Goal: Task Accomplishment & Management: Complete application form

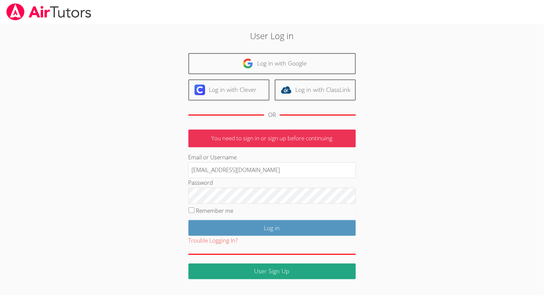
type input "joebommarito@gmail.com"
click at [272, 227] on input "Log in" at bounding box center [271, 228] width 167 height 16
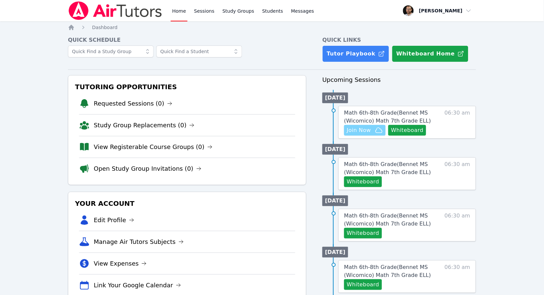
click at [376, 130] on icon "button" at bounding box center [379, 130] width 8 height 8
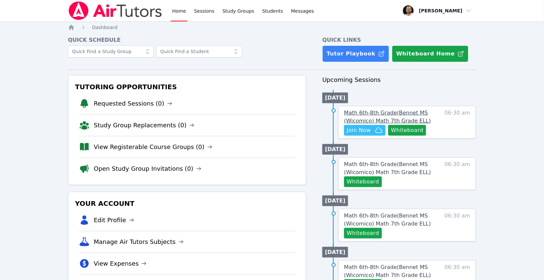
click at [360, 115] on link "Math 6th-8th Grade ( Bennet MS (Wicomico) Math 7th Grade ELL )" at bounding box center [391, 117] width 95 height 16
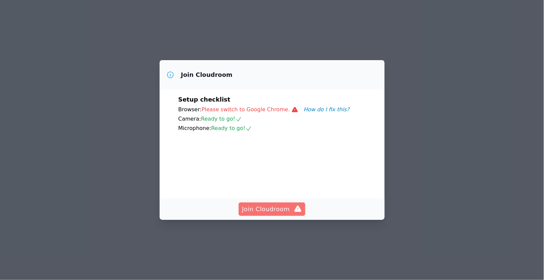
click at [267, 214] on span "Join Cloudroom" at bounding box center [272, 209] width 60 height 9
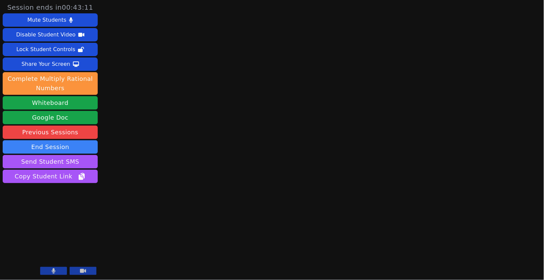
click at [87, 270] on button at bounding box center [83, 271] width 27 height 8
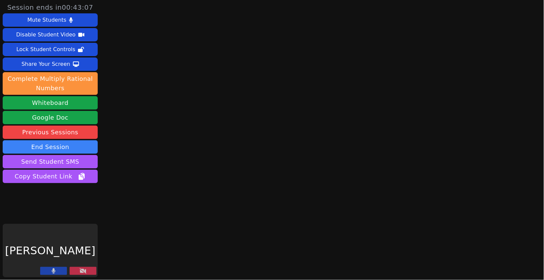
click at [62, 272] on button at bounding box center [53, 271] width 27 height 8
click at [65, 99] on button "Whiteboard" at bounding box center [50, 102] width 95 height 13
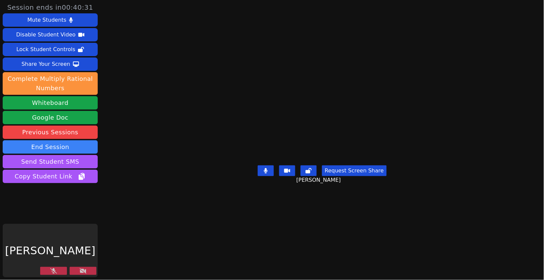
click at [45, 272] on button at bounding box center [53, 271] width 27 height 8
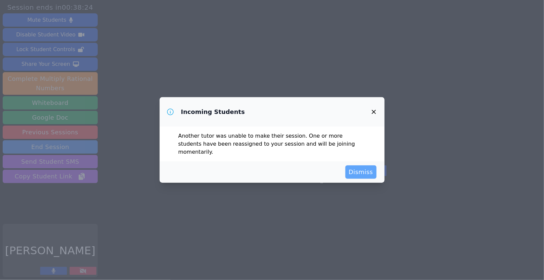
click at [362, 168] on span "Dismiss" at bounding box center [361, 172] width 24 height 9
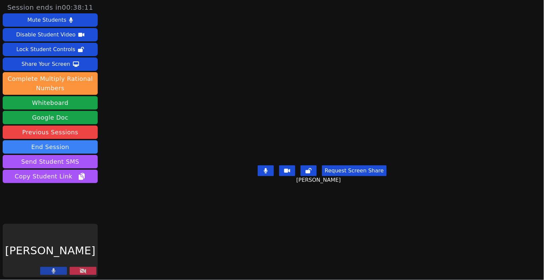
click at [88, 269] on button at bounding box center [83, 271] width 27 height 8
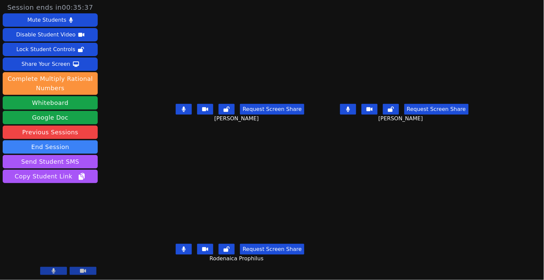
click at [413, 123] on span "Hilary Ramos" at bounding box center [401, 119] width 46 height 8
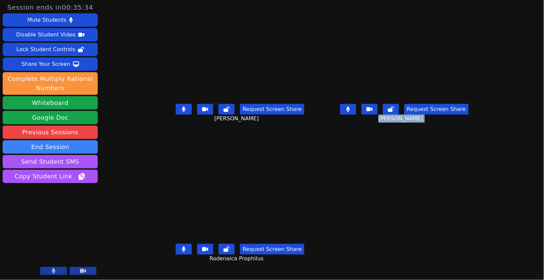
click at [413, 123] on span "Hilary Ramos" at bounding box center [401, 119] width 46 height 8
click at [412, 123] on span "Hilary Ramos" at bounding box center [401, 119] width 46 height 8
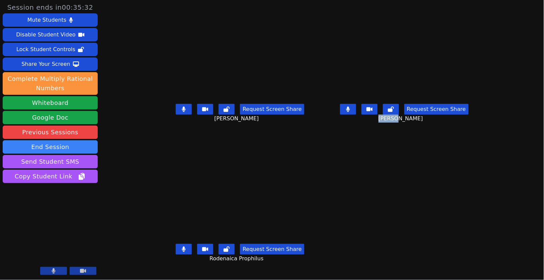
click at [410, 123] on span "Hilary Ramos" at bounding box center [401, 119] width 46 height 8
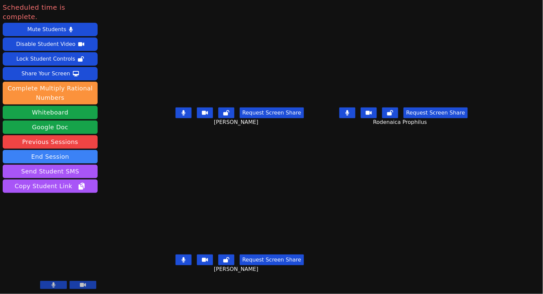
click at [182, 262] on icon at bounding box center [184, 259] width 4 height 5
click at [176, 265] on button at bounding box center [184, 259] width 16 height 11
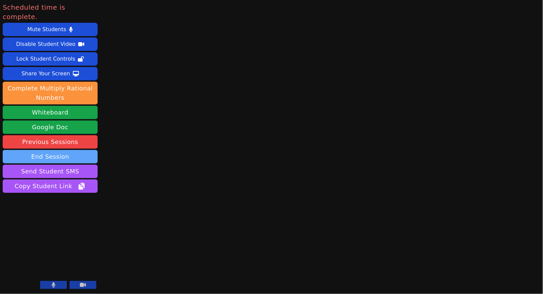
click at [56, 150] on button "End Session" at bounding box center [50, 156] width 95 height 13
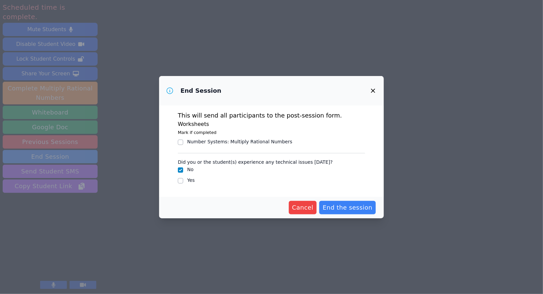
click at [186, 180] on div "Yes" at bounding box center [271, 181] width 187 height 8
click at [181, 181] on input "Yes" at bounding box center [180, 180] width 5 height 5
checkbox input "true"
checkbox input "false"
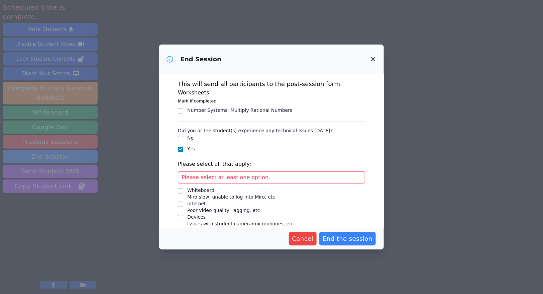
click at [182, 111] on input "Number Systems : Multiply Rational Numbers" at bounding box center [180, 110] width 5 height 5
click at [182, 110] on input "Number Systems : Multiply Rational Numbers" at bounding box center [180, 110] width 5 height 5
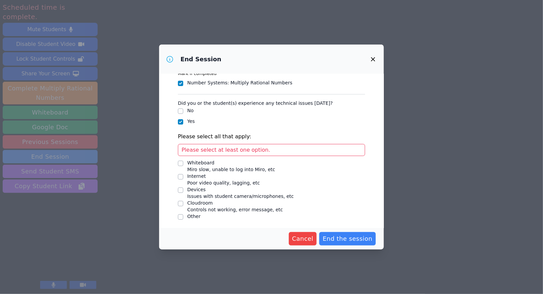
scroll to position [27, 0]
click at [179, 83] on input "Number Systems : Multiply Rational Numbers" at bounding box center [180, 83] width 5 height 5
checkbox input "false"
click at [181, 175] on input "Internet Poor video quality, lagging, etc" at bounding box center [180, 177] width 5 height 5
checkbox input "true"
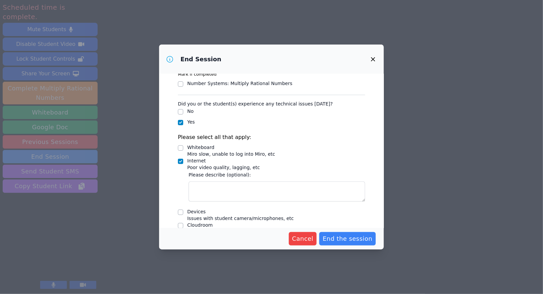
click at [180, 209] on input "Devices Issues with student camera/microphones, etc" at bounding box center [180, 211] width 5 height 5
checkbox input "true"
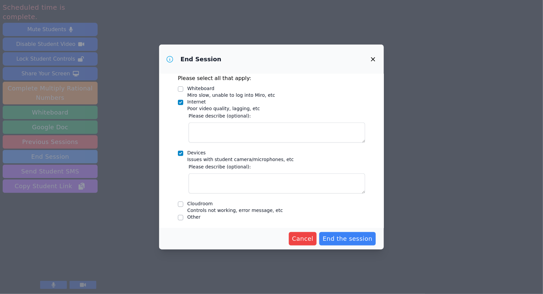
scroll to position [85, 0]
click at [182, 203] on input "Cloudroom Controls not working, error message, etc" at bounding box center [180, 204] width 5 height 5
checkbox input "true"
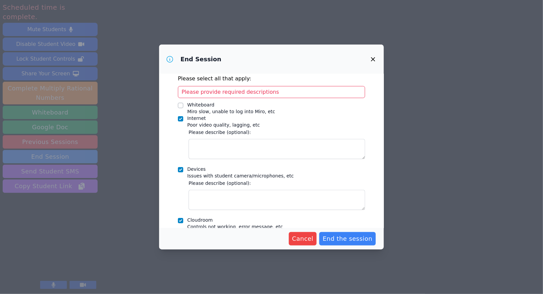
click at [182, 166] on div at bounding box center [180, 170] width 5 height 8
click at [183, 115] on div at bounding box center [180, 119] width 5 height 8
click at [181, 118] on input "Internet Poor video quality, lagging, etc" at bounding box center [180, 118] width 5 height 5
checkbox input "false"
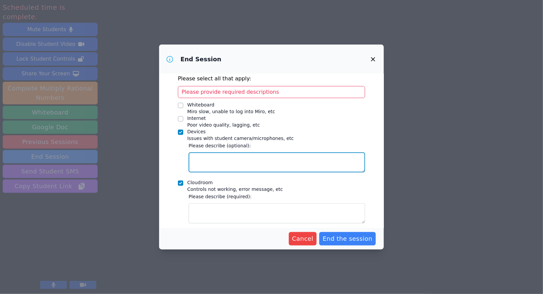
click at [209, 157] on textarea "Devices Issues with student camera/microphones, etc" at bounding box center [277, 162] width 177 height 20
type textarea "computers and headphones"
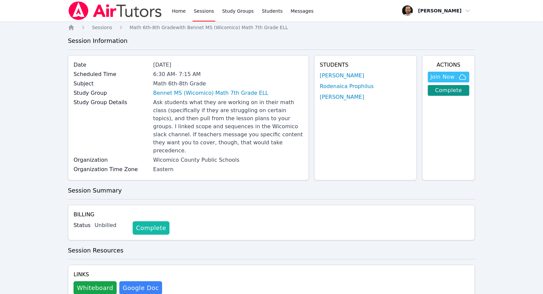
click at [157, 221] on link "Complete" at bounding box center [151, 227] width 37 height 13
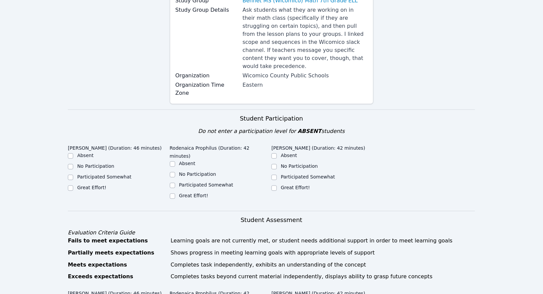
scroll to position [120, 0]
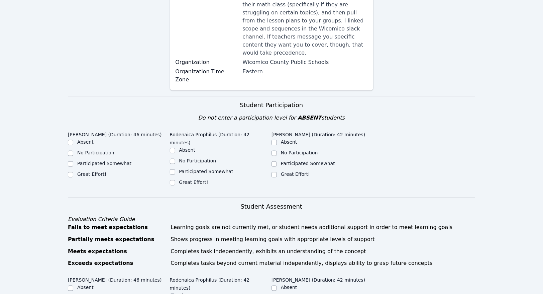
click at [82, 171] on div "Great Effort!" at bounding box center [119, 175] width 102 height 8
click at [76, 171] on div "Great Effort!" at bounding box center [119, 175] width 102 height 8
click at [70, 172] on input "Great Effort!" at bounding box center [70, 174] width 5 height 5
checkbox input "true"
click at [173, 180] on input "Great Effort!" at bounding box center [172, 182] width 5 height 5
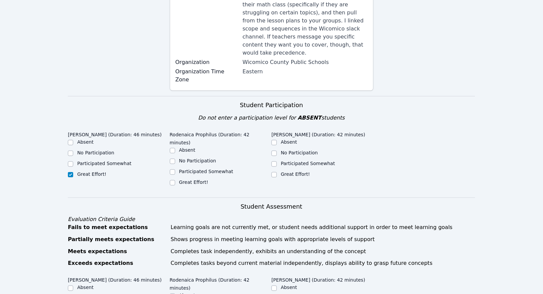
checkbox input "true"
click at [276, 172] on input "Great Effort!" at bounding box center [274, 174] width 5 height 5
checkbox input "true"
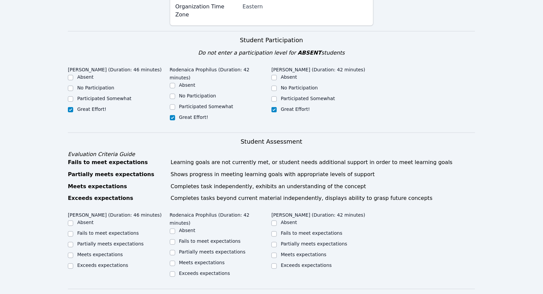
scroll to position [210, 0]
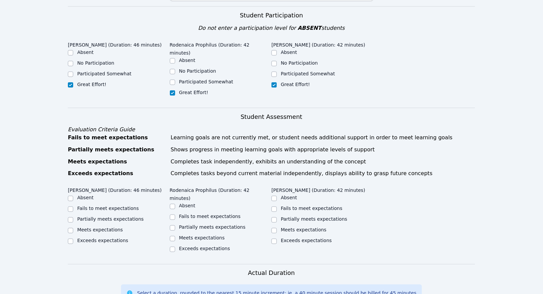
click at [70, 238] on input "Exceeds expectations" at bounding box center [70, 240] width 5 height 5
checkbox input "true"
click at [173, 247] on input "Exceeds expectations" at bounding box center [172, 249] width 5 height 5
checkbox input "true"
click at [273, 238] on input "Exceeds expectations" at bounding box center [274, 240] width 5 height 5
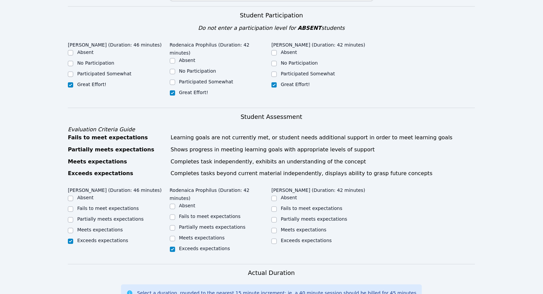
checkbox input "true"
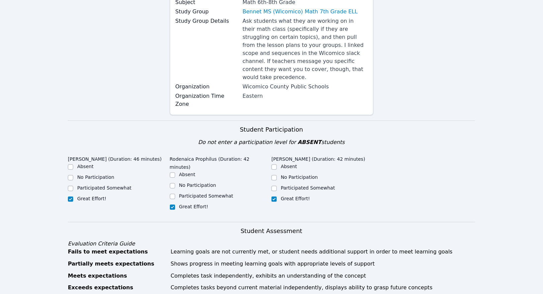
scroll to position [424, 0]
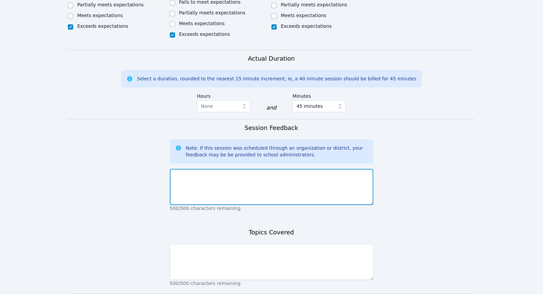
click at [278, 169] on textarea at bounding box center [272, 187] width 204 height 36
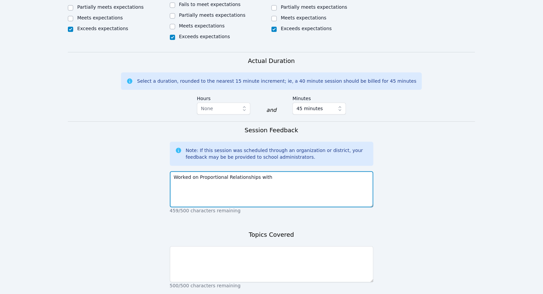
paste textarea "Interpret Graphs Continued"
type textarea "Worked on Proportional Relationships with Interpret Graphs Continued"
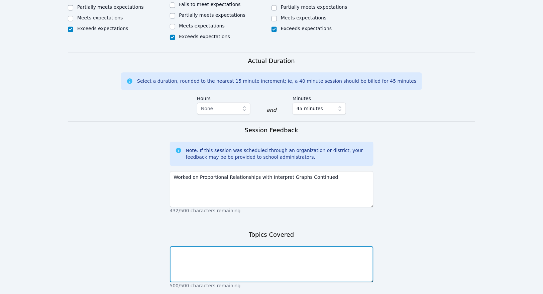
click at [279, 246] on textarea at bounding box center [272, 264] width 204 height 36
paste textarea "Worked on Proportional Relationships with Interpret Graphs Continued"
type textarea "Worked on Proportional Relationships with Interpret Graphs Continued"
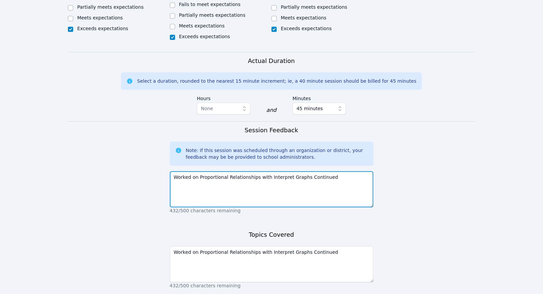
click at [334, 171] on textarea "Worked on Proportional Relationships with Interpret Graphs Continued" at bounding box center [272, 189] width 204 height 36
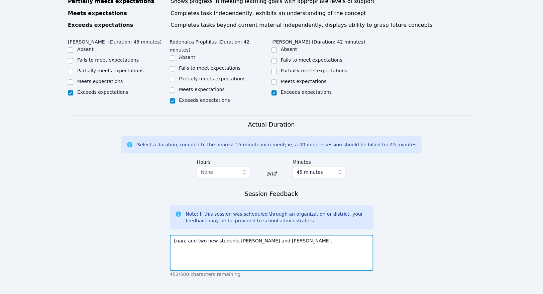
scroll to position [373, 0]
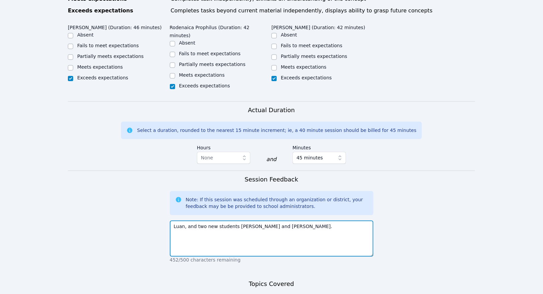
click at [307, 220] on textarea "Luan, and two new students Rodenaica and Hilary." at bounding box center [272, 238] width 204 height 36
paste textarea "Worked on Proportional Relationships with Interpret Graphs Continued"
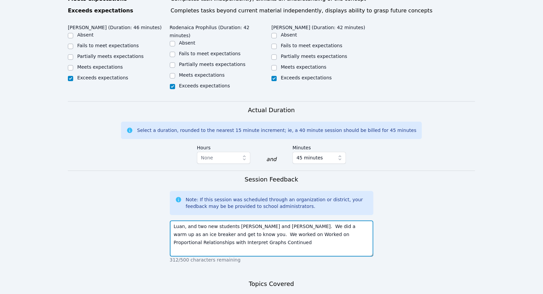
click at [262, 220] on textarea "Luan, and two new students Rodenaica and Hilary. We did a warm up as an ice bre…" at bounding box center [272, 238] width 204 height 36
click at [275, 220] on textarea "Luan, and two new students Rodenaica and Hilary. We did a warm up as an ice bre…" at bounding box center [272, 238] width 204 height 36
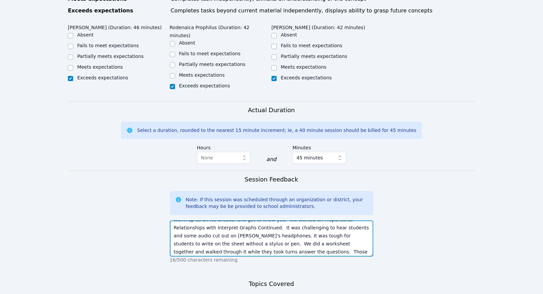
scroll to position [437, 0]
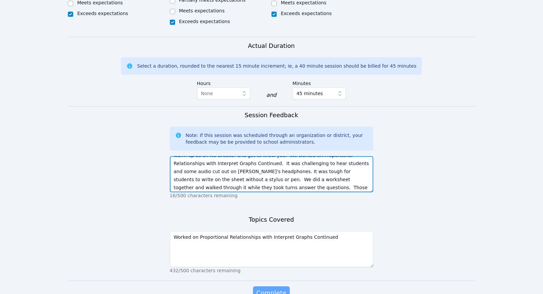
type textarea "Luan, and two new students Rodenaica and Hilary. We did a warm up as an ice bre…"
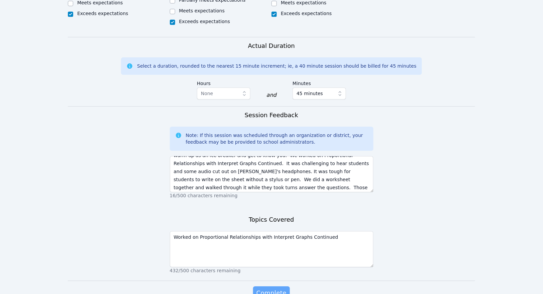
click at [262, 288] on span "Complete" at bounding box center [272, 292] width 30 height 9
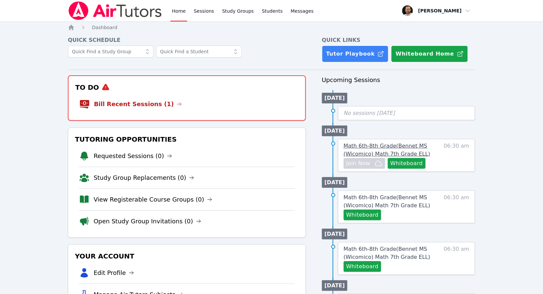
click at [383, 150] on span "Math 6th-8th Grade ( Bennet MS (Wicomico) Math 7th Grade ELL )" at bounding box center [387, 149] width 87 height 14
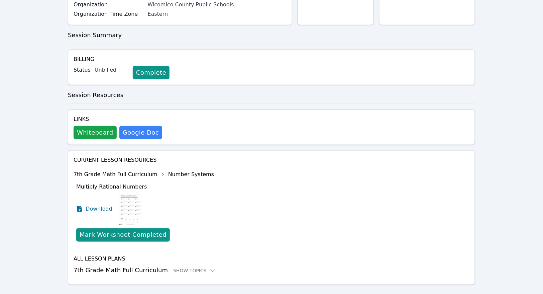
scroll to position [155, 0]
click at [194, 268] on div "Show Topics" at bounding box center [194, 271] width 43 height 7
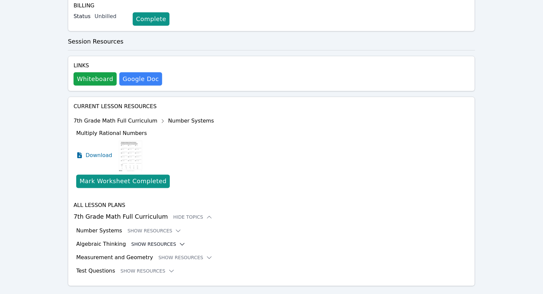
click at [172, 241] on button "Show Resources" at bounding box center [158, 244] width 54 height 7
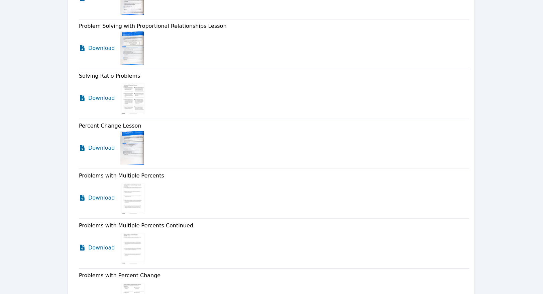
scroll to position [692, 0]
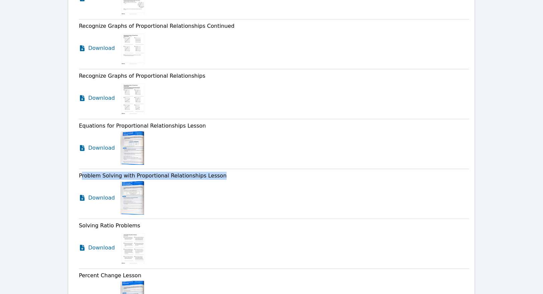
drag, startPoint x: 225, startPoint y: 160, endPoint x: 83, endPoint y: 161, distance: 141.5
click at [83, 169] on div "Problem Solving with Proportional Relationships Lesson Download" at bounding box center [274, 194] width 391 height 50
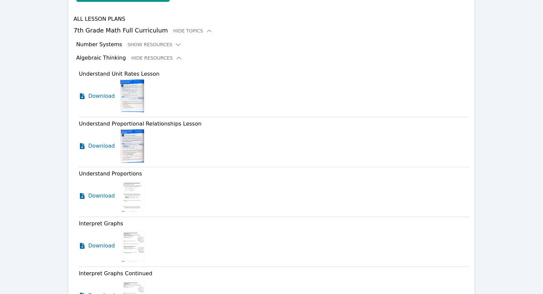
scroll to position [393, 0]
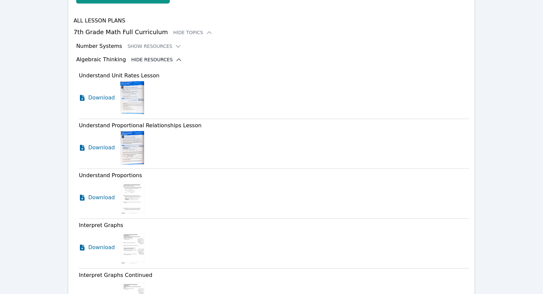
click at [164, 56] on button "Hide Resources" at bounding box center [156, 59] width 51 height 7
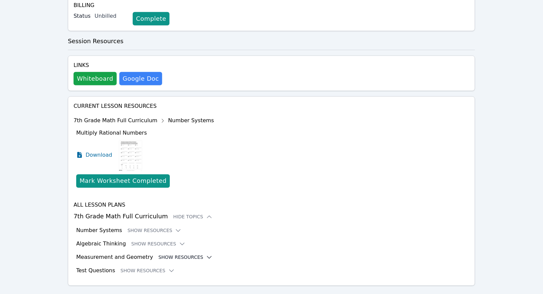
scroll to position [209, 0]
click at [173, 241] on button "Show Resources" at bounding box center [158, 244] width 54 height 7
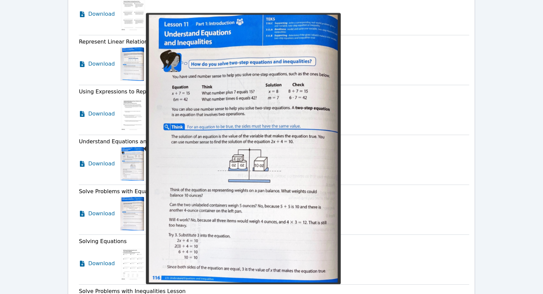
scroll to position [1169, 0]
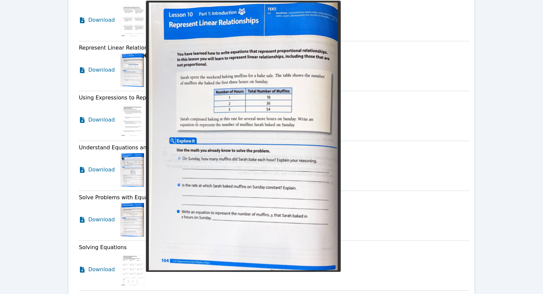
click at [134, 56] on img at bounding box center [132, 69] width 24 height 33
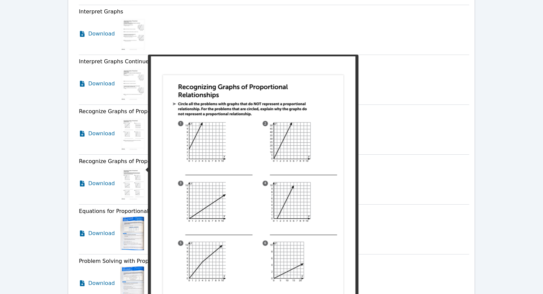
scroll to position [592, 0]
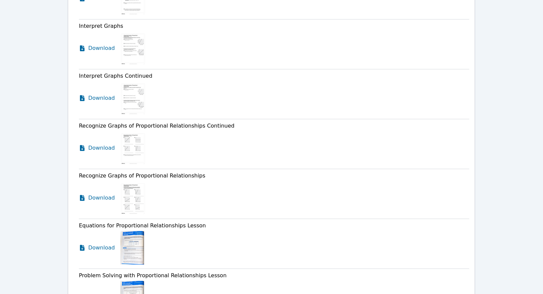
click at [106, 73] on span "Interpret Graphs Continued" at bounding box center [116, 76] width 74 height 6
copy div "Interpret Graphs Continued"
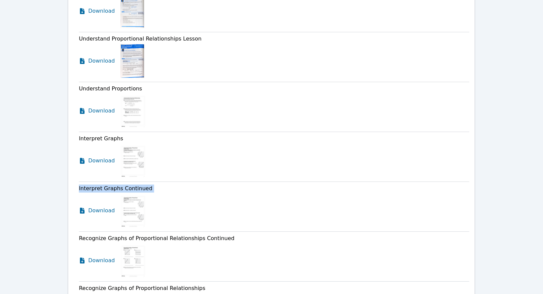
scroll to position [451, 0]
